Goal: Information Seeking & Learning: Learn about a topic

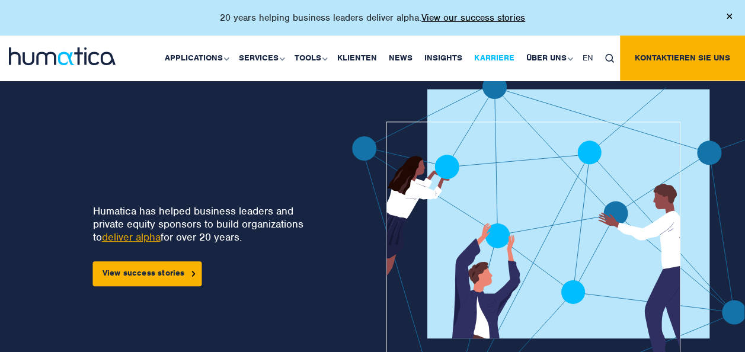
click at [496, 57] on link "Karriere" at bounding box center [494, 58] width 52 height 45
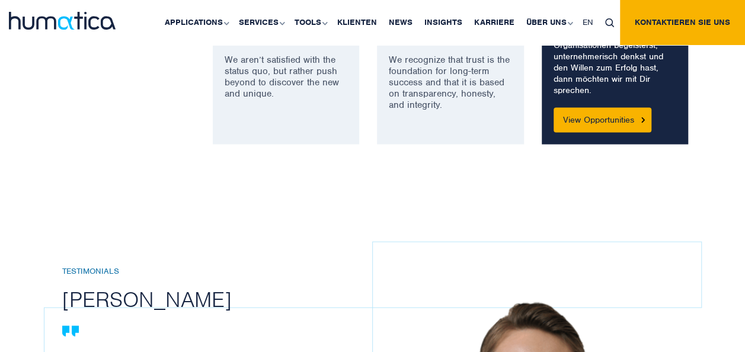
scroll to position [1304, 0]
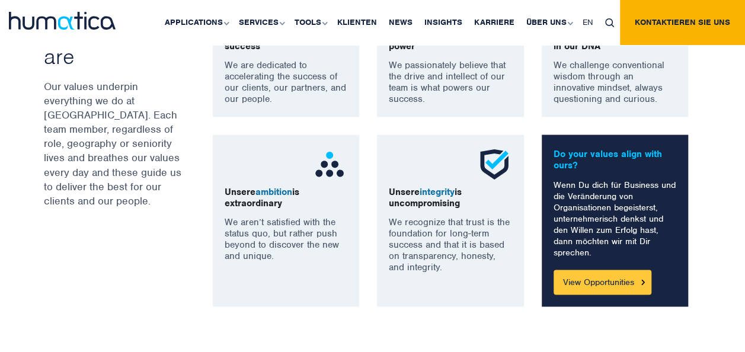
click at [603, 279] on link "View Opportunities" at bounding box center [603, 282] width 98 height 25
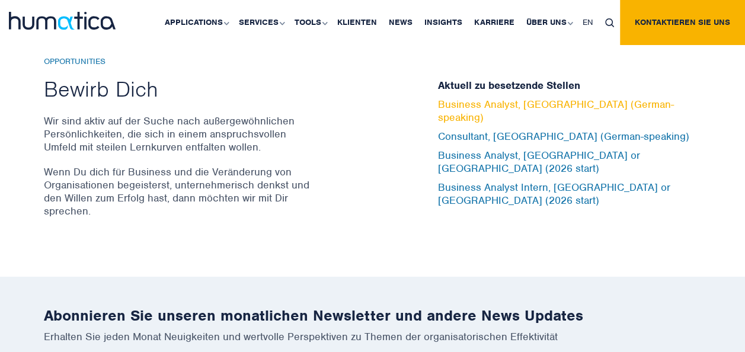
click at [487, 114] on link "Business Analyst, [GEOGRAPHIC_DATA] (German-speaking)" at bounding box center [556, 111] width 236 height 26
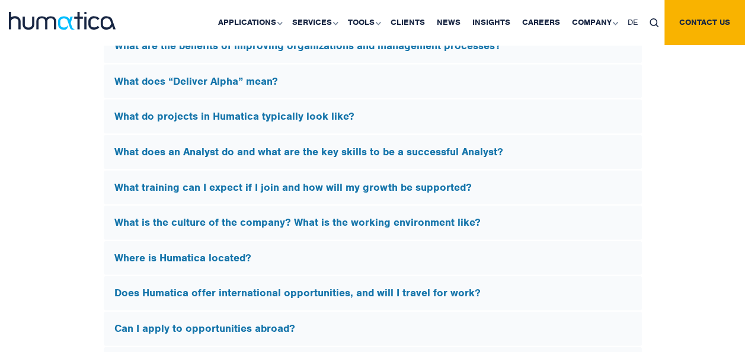
scroll to position [3438, 0]
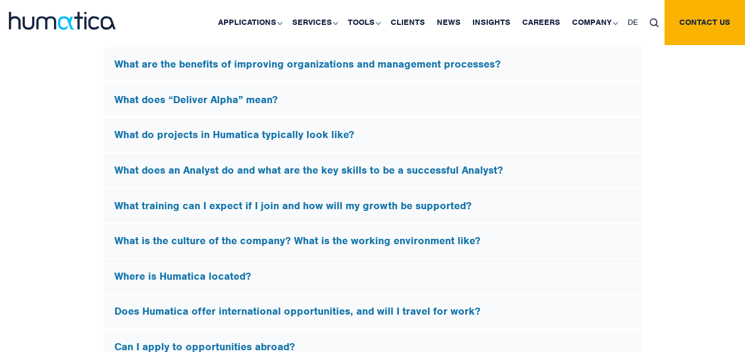
click at [200, 165] on h5 "What does an Analyst do and what are the key skills to be a successful Analyst?" at bounding box center [372, 170] width 517 height 13
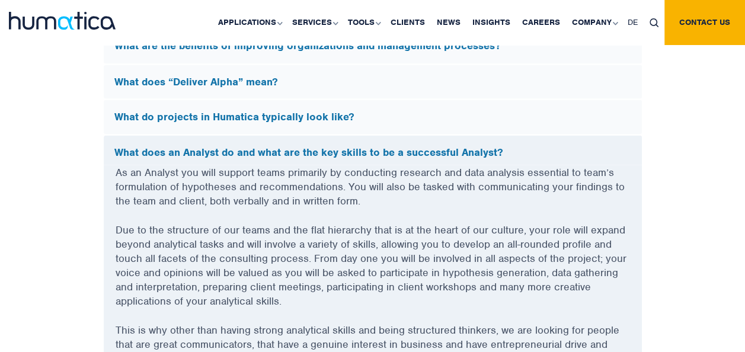
scroll to position [3201, 0]
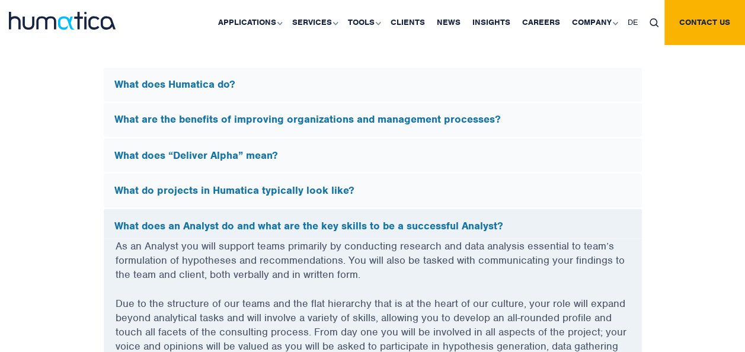
click at [211, 151] on h5 "What does “Deliver Alpha” mean?" at bounding box center [372, 155] width 517 height 13
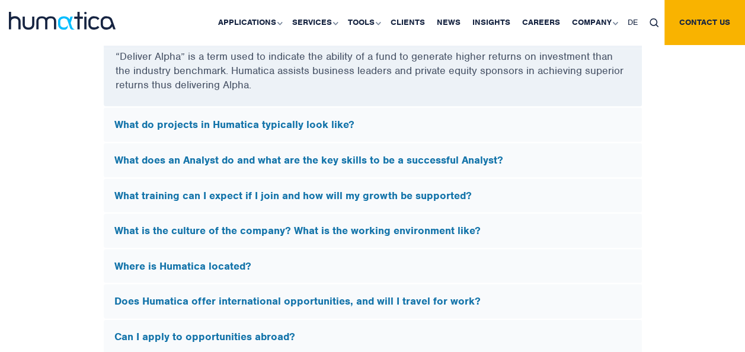
scroll to position [3379, 0]
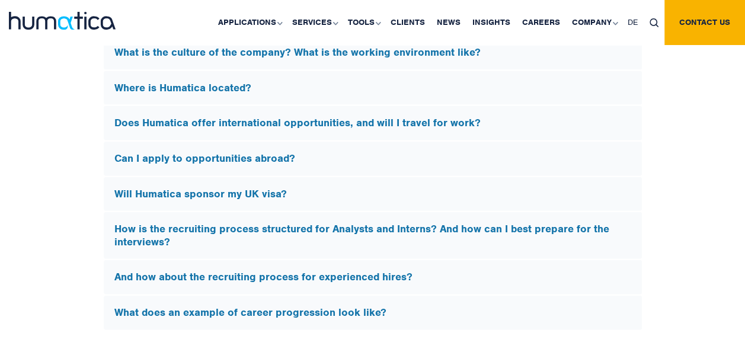
click at [270, 117] on h5 "Does Humatica offer international opportunities, and will I travel for work?" at bounding box center [372, 123] width 517 height 13
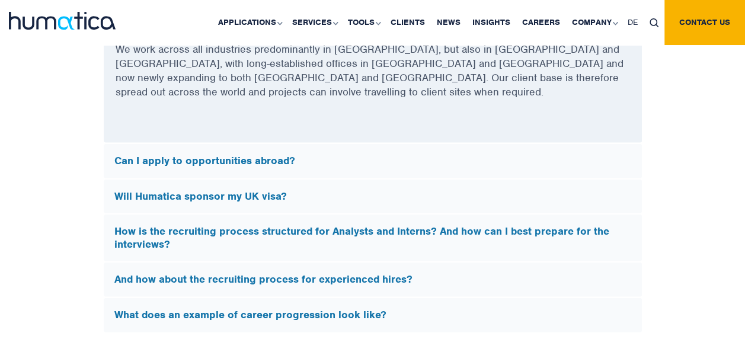
scroll to position [3563, 0]
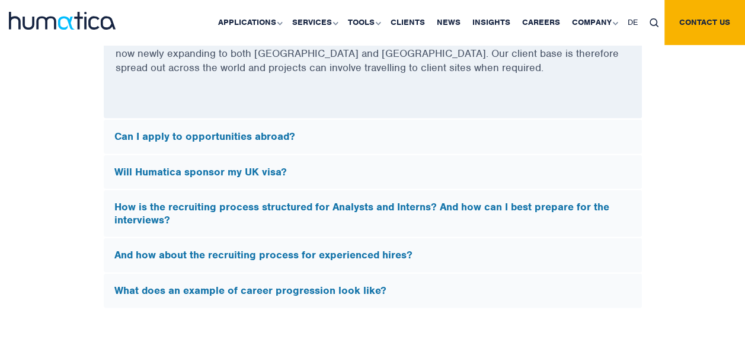
click at [253, 201] on h5 "How is the recruiting process structured for Analysts and Interns? And how can …" at bounding box center [372, 213] width 517 height 25
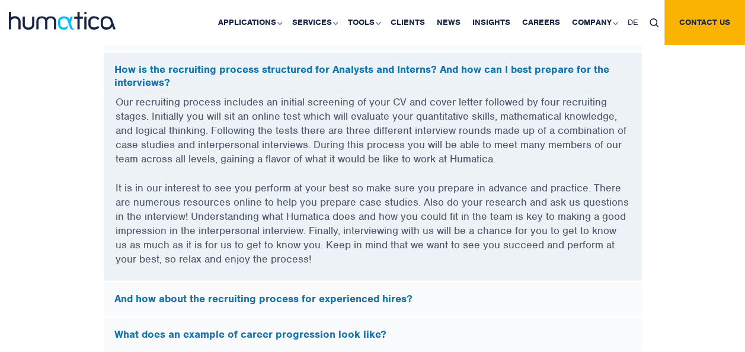
scroll to position [3622, 0]
